Goal: Check status: Check status

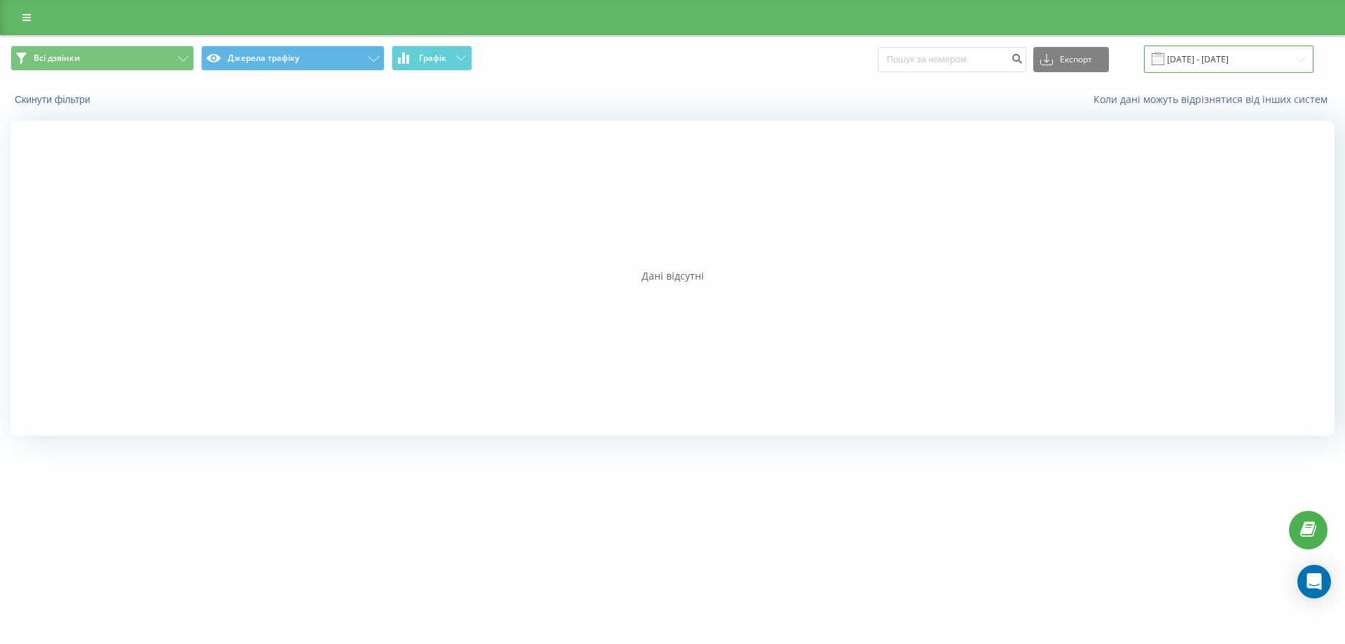
click at [1208, 60] on input "[DATE] - [DATE]" at bounding box center [1228, 59] width 169 height 27
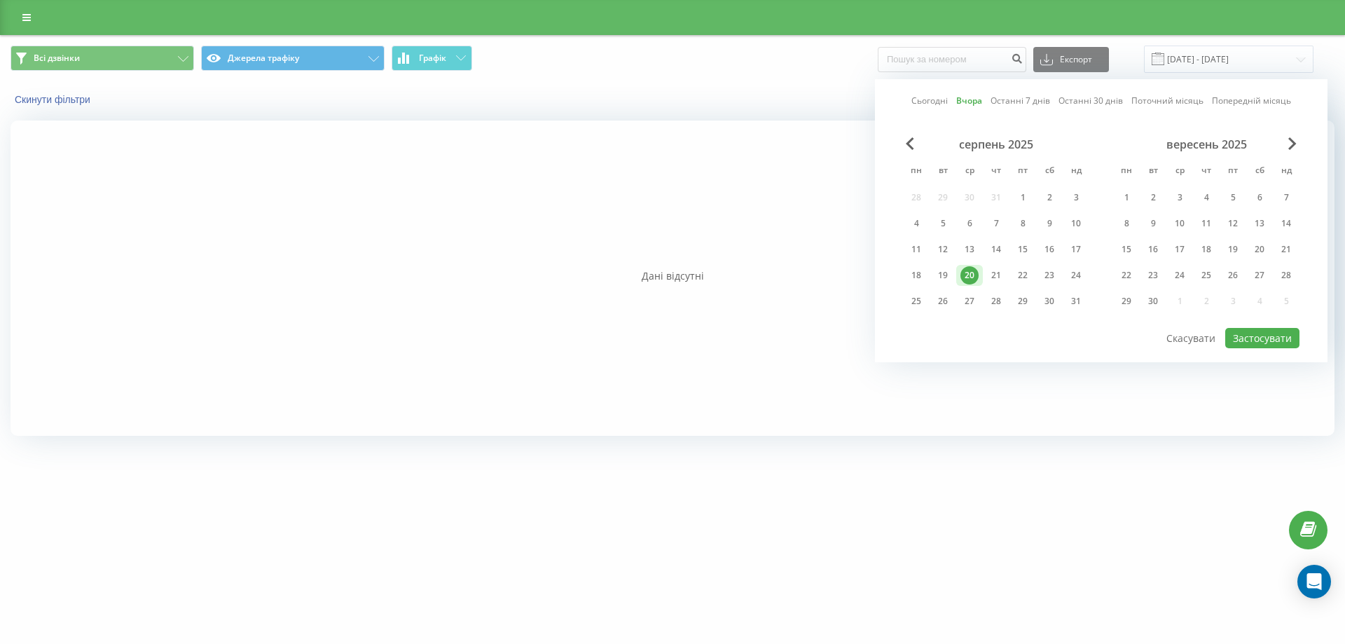
click at [977, 275] on div "20" at bounding box center [969, 275] width 18 height 18
click at [1238, 345] on button "Застосувати" at bounding box center [1262, 338] width 74 height 20
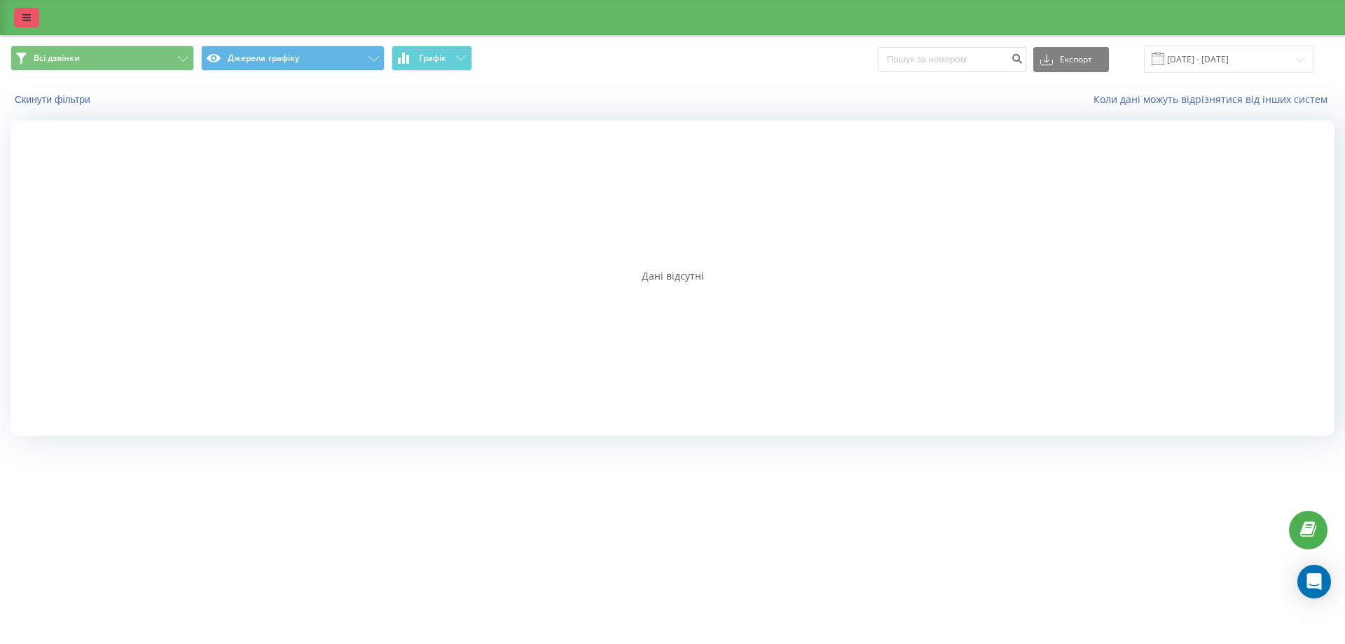
click at [27, 20] on icon at bounding box center [26, 18] width 8 height 10
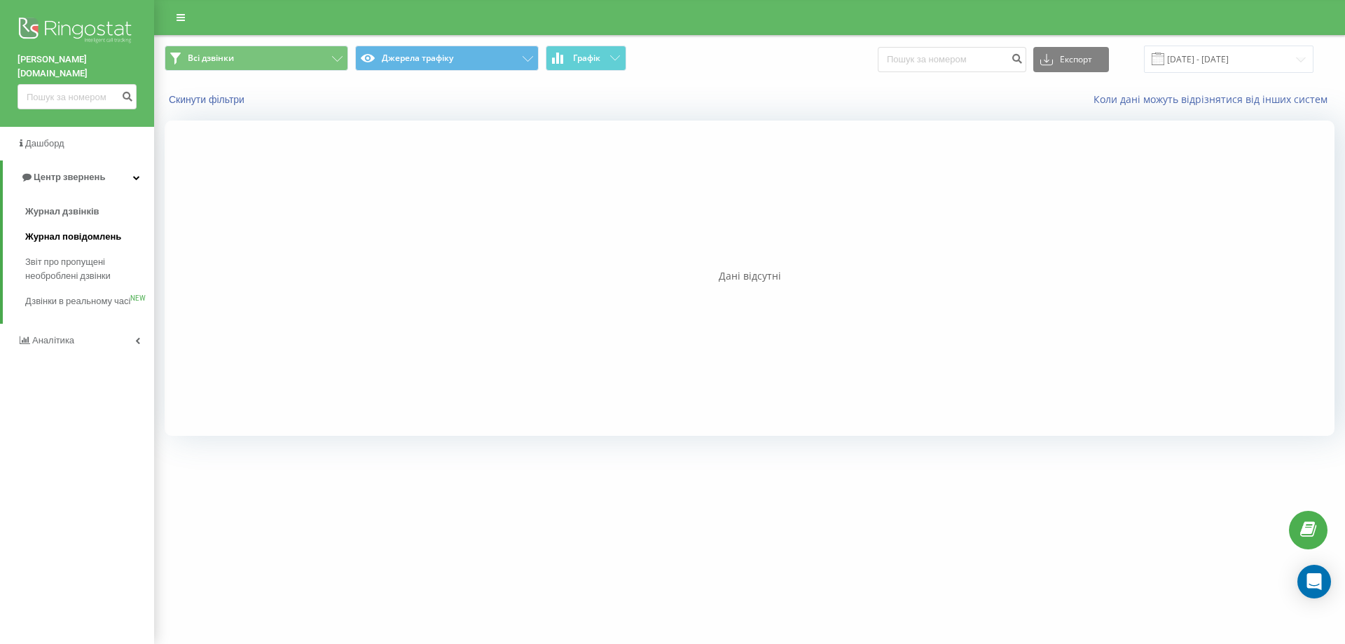
click at [65, 230] on span "Журнал повідомлень" at bounding box center [73, 237] width 96 height 14
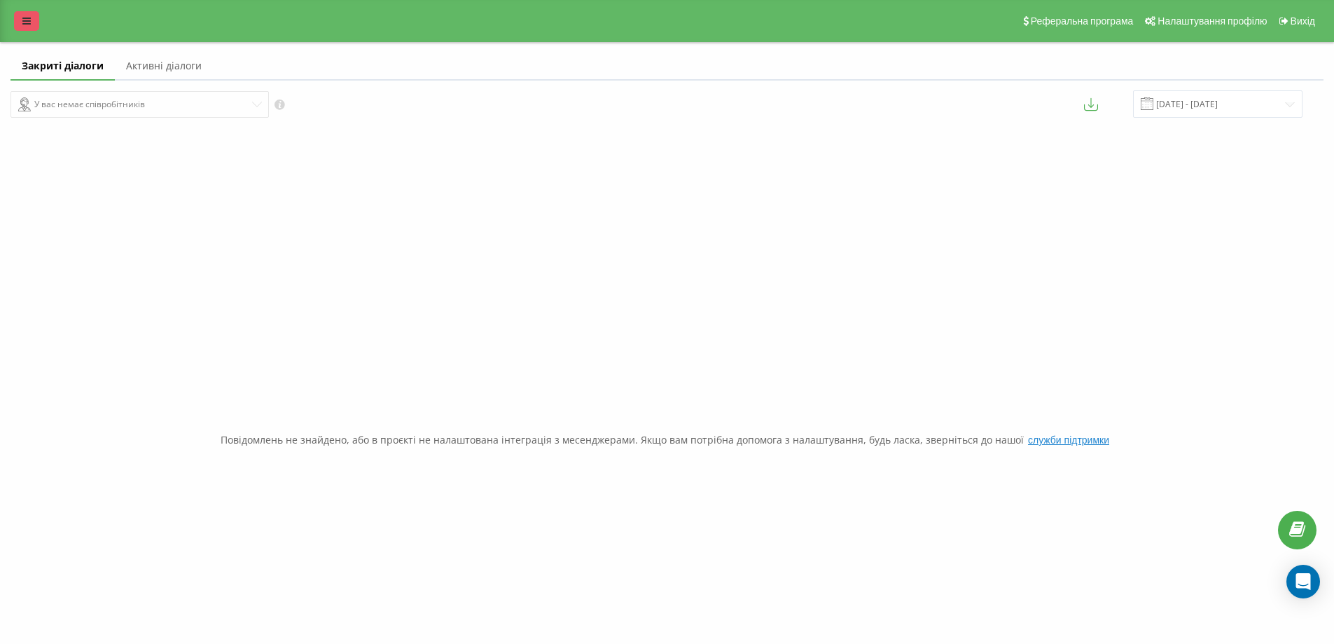
click at [31, 18] on link at bounding box center [26, 21] width 25 height 20
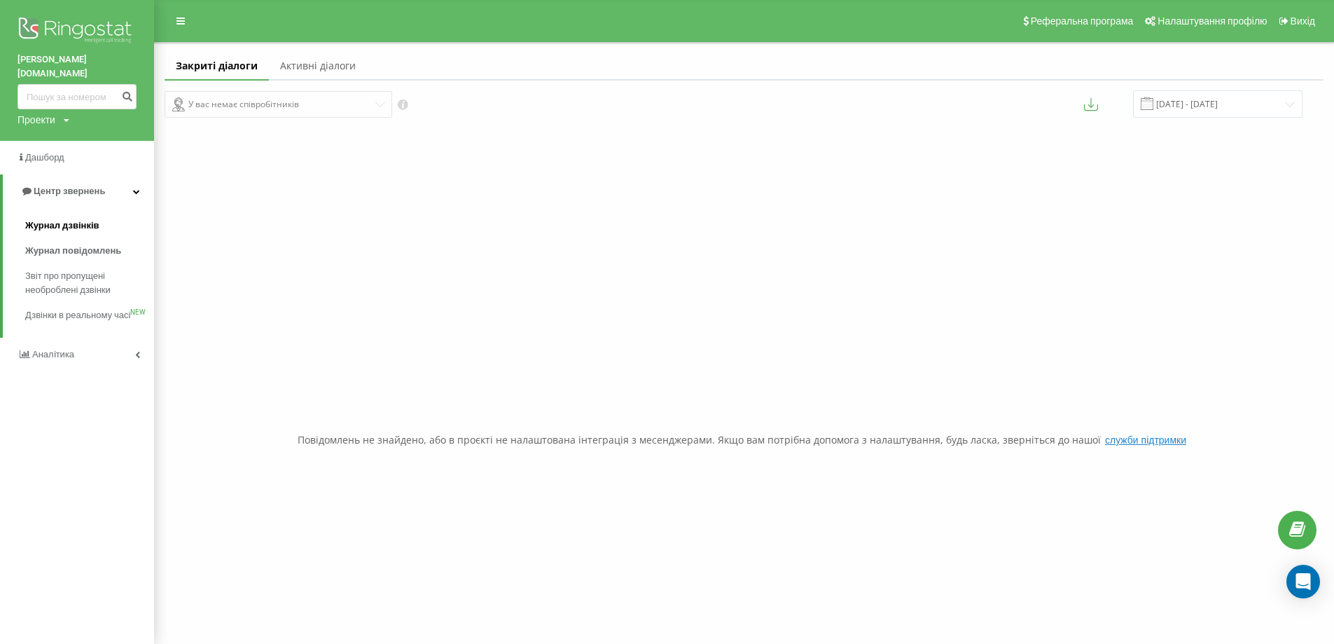
click at [76, 219] on span "Журнал дзвінків" at bounding box center [62, 226] width 74 height 14
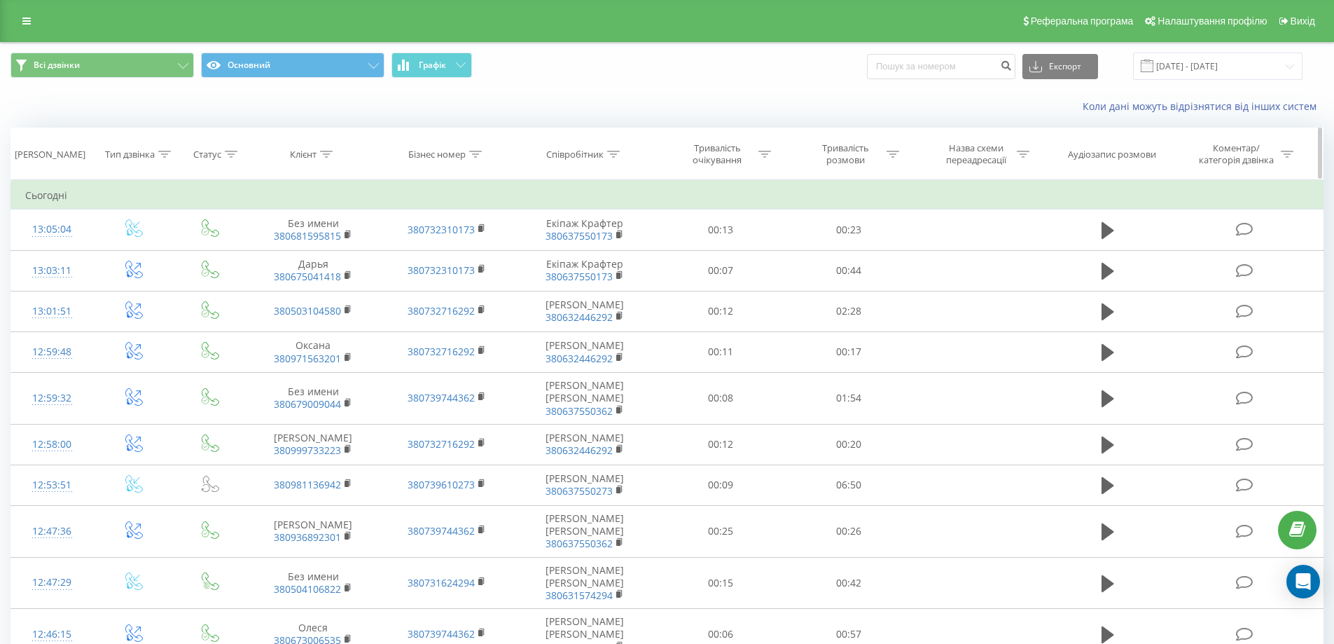
click at [609, 151] on icon at bounding box center [613, 154] width 13 height 7
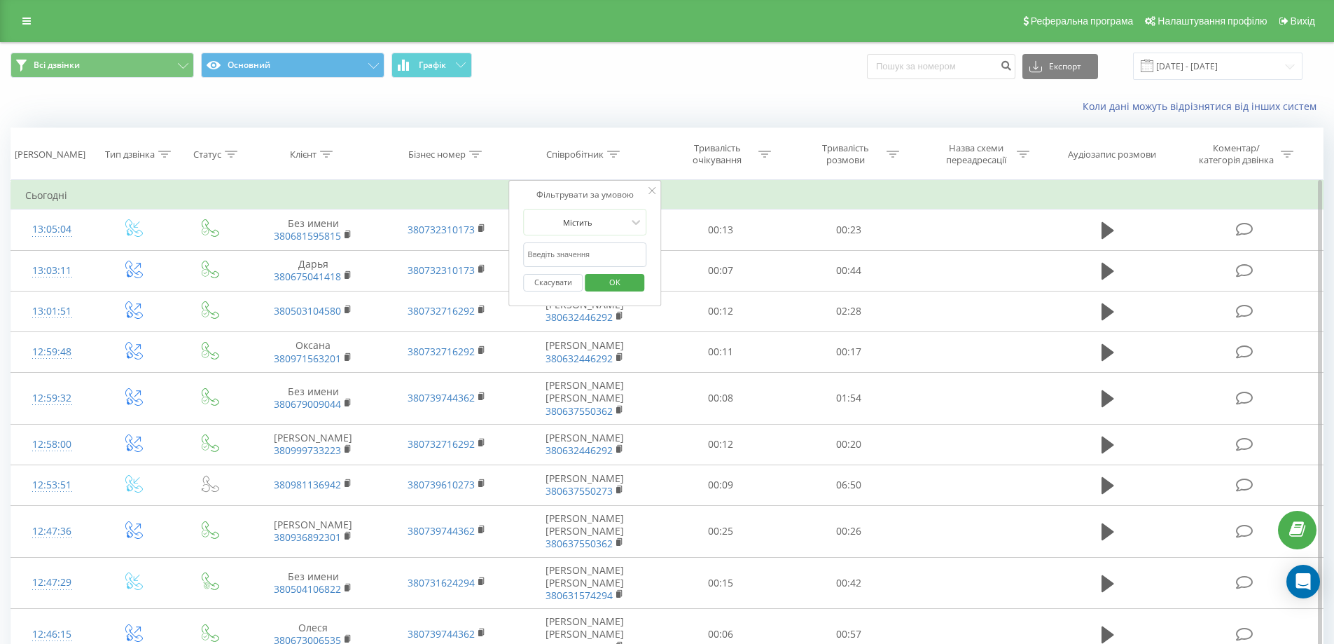
click at [587, 260] on input "text" at bounding box center [584, 254] width 123 height 25
type input "Рекрутер Аліна"
click at [591, 274] on div "Скасувати OK" at bounding box center [584, 283] width 123 height 32
click at [593, 277] on button "OK" at bounding box center [615, 283] width 60 height 18
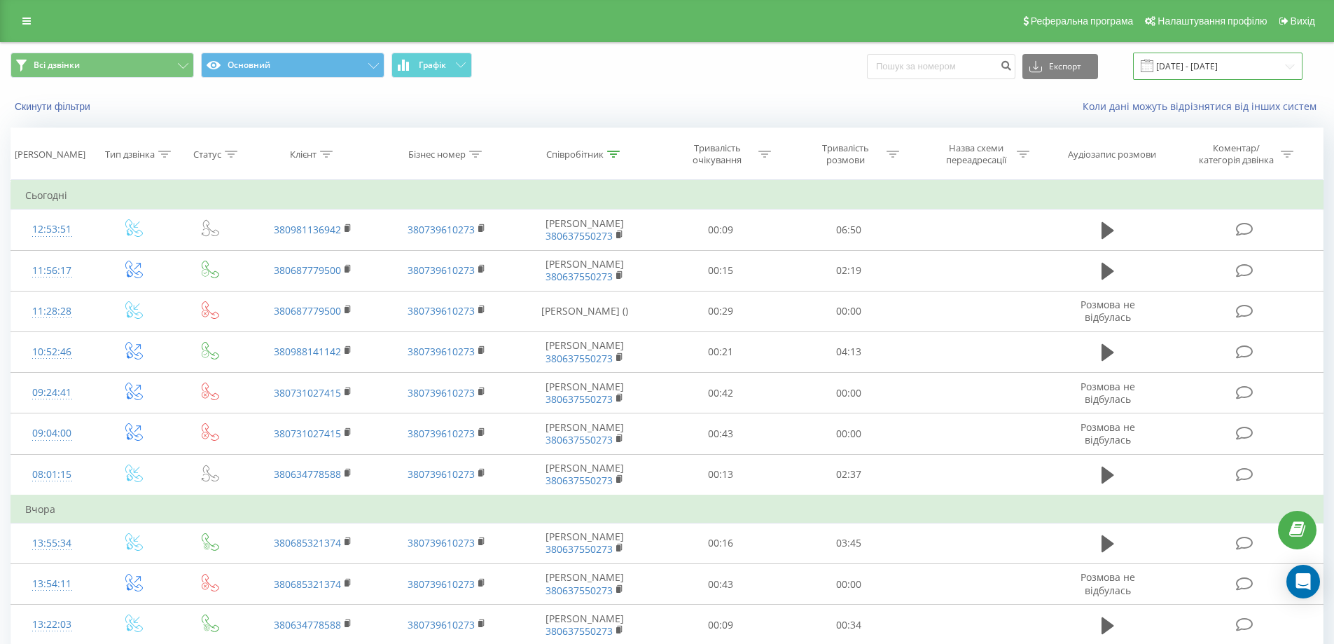
click at [1250, 55] on input "[DATE] - [DATE]" at bounding box center [1217, 66] width 169 height 27
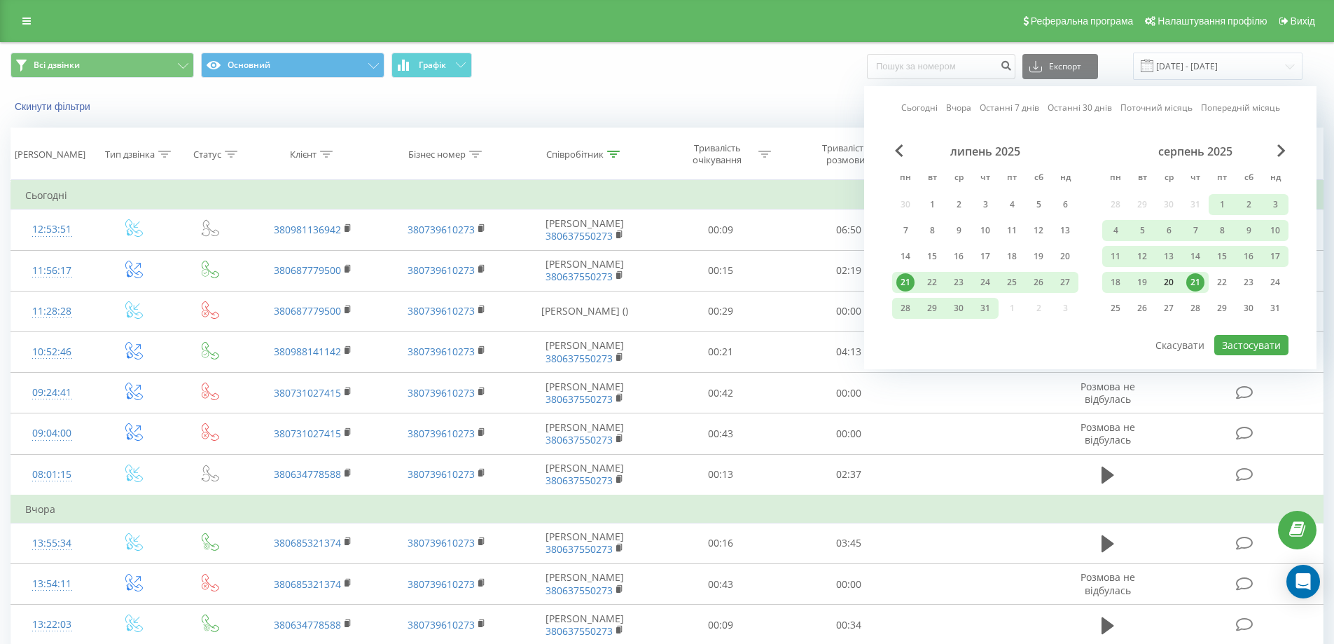
click at [1168, 281] on div "20" at bounding box center [1169, 282] width 18 height 18
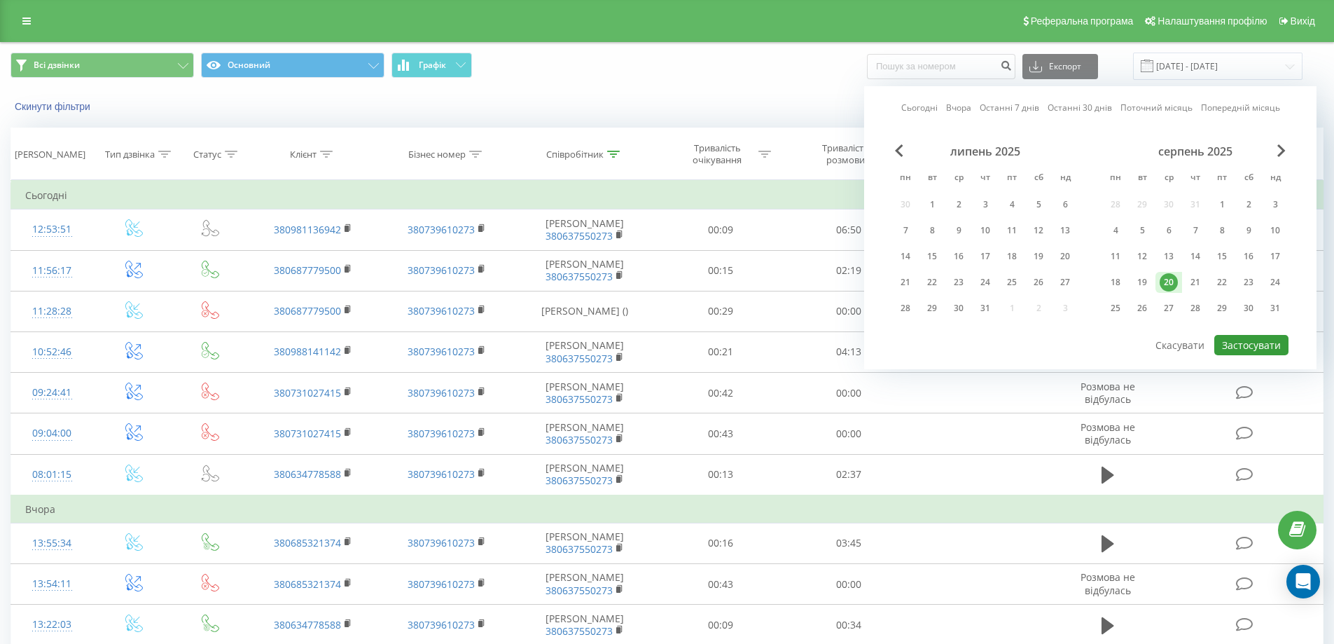
click at [1230, 345] on button "Застосувати" at bounding box center [1251, 345] width 74 height 20
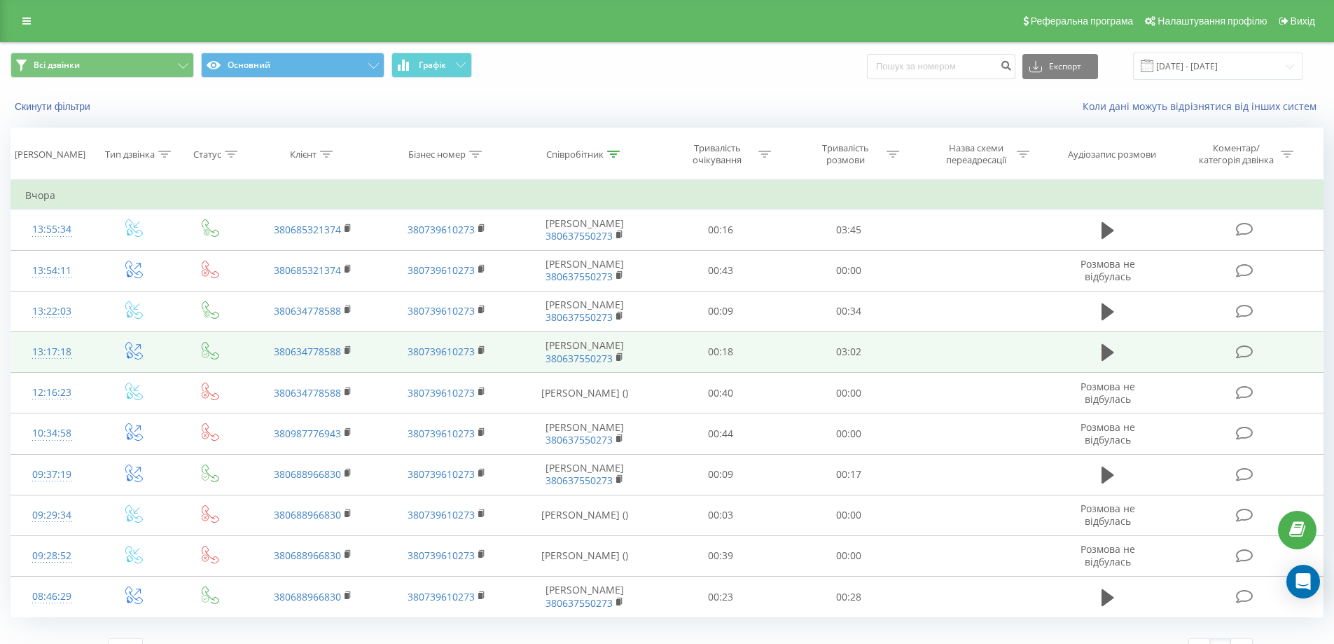
scroll to position [26, 0]
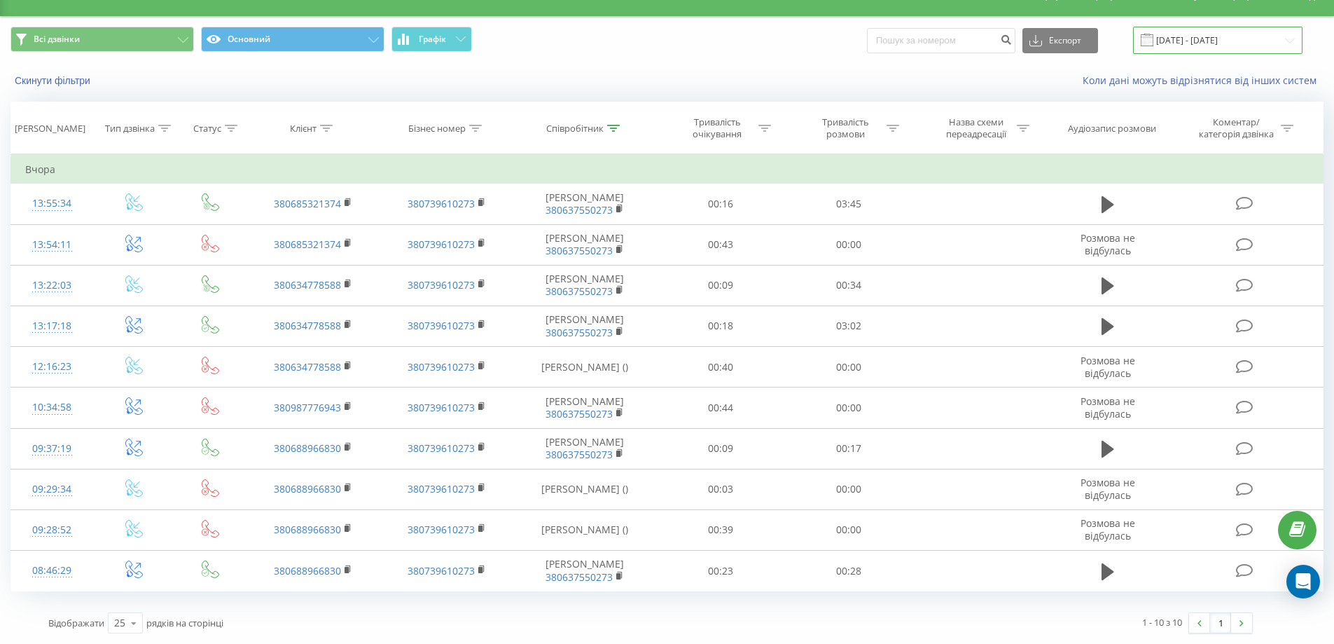
click at [1261, 45] on input "20.08.2025 - 20.08.2025" at bounding box center [1217, 40] width 169 height 27
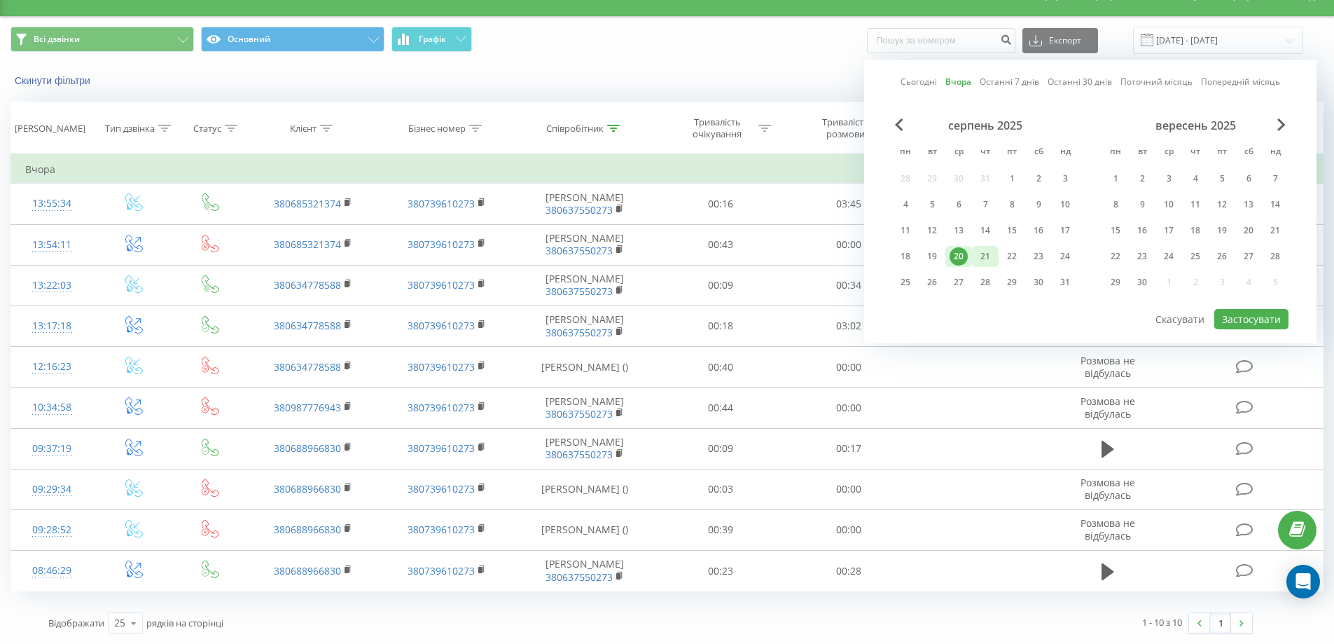
click at [982, 254] on div "21" at bounding box center [985, 256] width 18 height 18
click at [1227, 320] on button "Застосувати" at bounding box center [1251, 319] width 74 height 20
type input "21.08.2025 - 21.08.2025"
